Goal: Navigation & Orientation: Find specific page/section

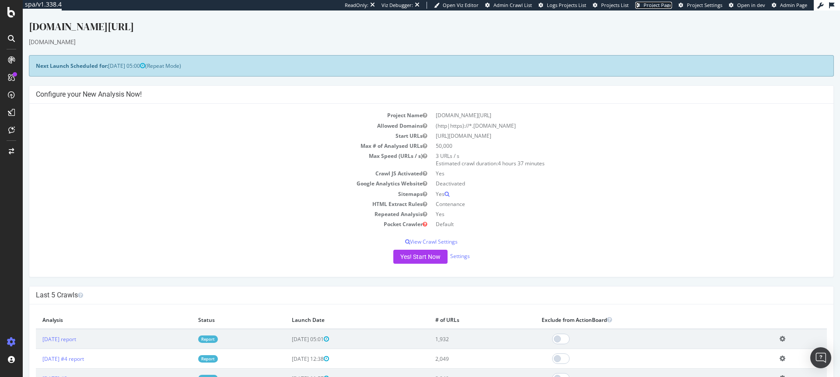
click at [662, 5] on span "Project Page" at bounding box center [657, 5] width 28 height 7
drag, startPoint x: 525, startPoint y: 124, endPoint x: 484, endPoint y: 128, distance: 40.9
click at [484, 128] on td "(http|https)://*.[DOMAIN_NAME]" at bounding box center [628, 126] width 395 height 10
copy td "[DOMAIN_NAME]"
